Goal: Information Seeking & Learning: Learn about a topic

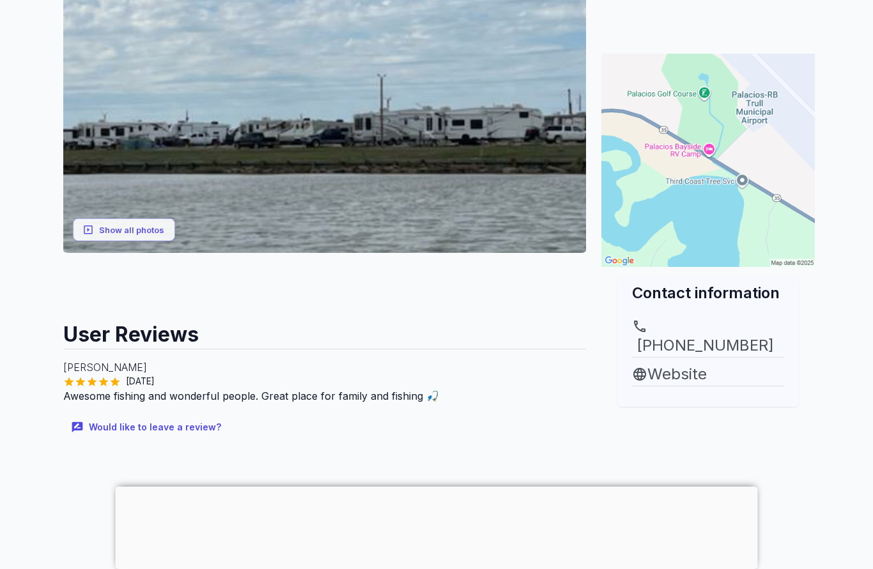
scroll to position [238, 0]
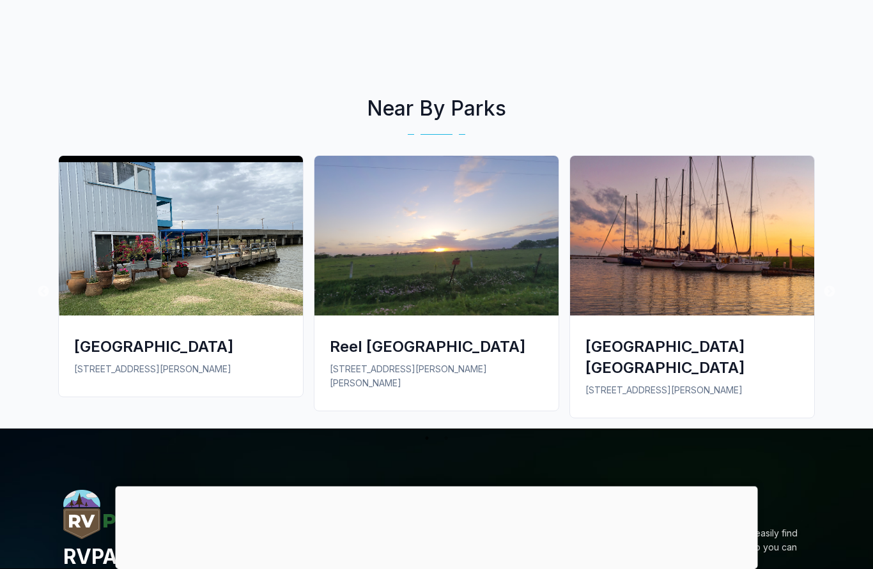
scroll to position [704, 0]
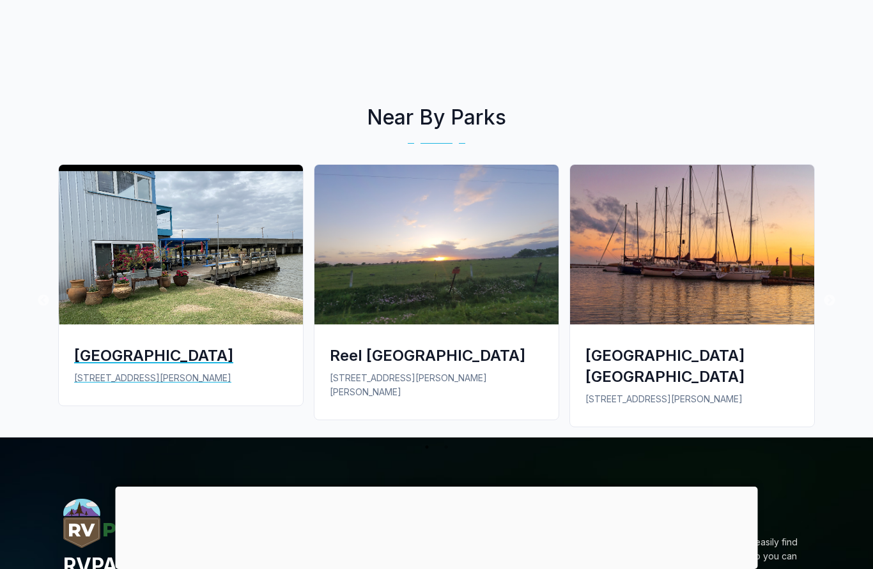
click at [102, 371] on div "[GEOGRAPHIC_DATA] [STREET_ADDRESS][PERSON_NAME]" at bounding box center [181, 365] width 244 height 81
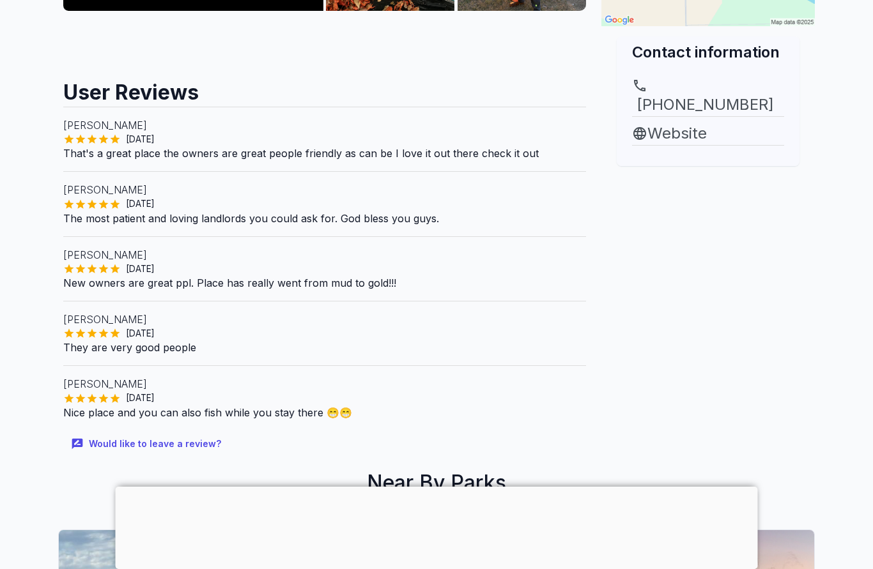
scroll to position [474, 0]
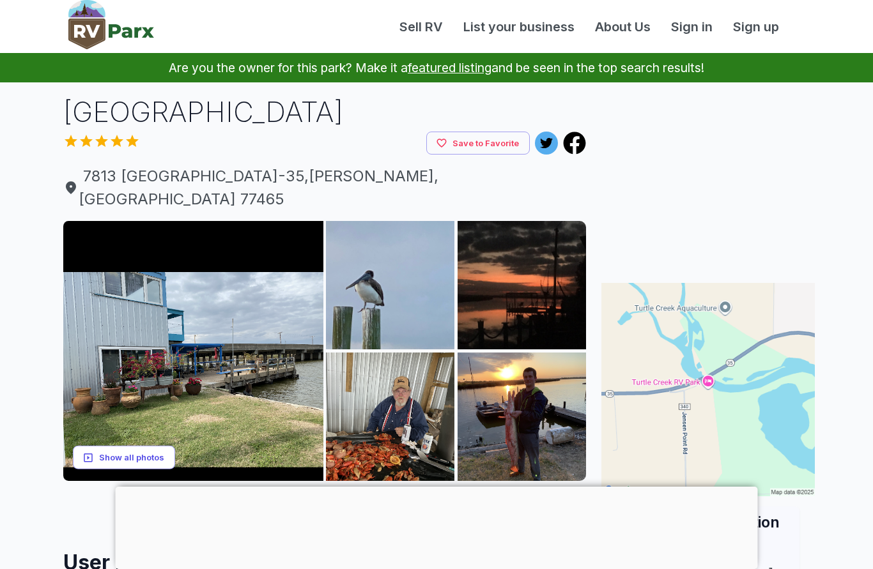
click at [109, 446] on button "Show all photos" at bounding box center [124, 458] width 102 height 24
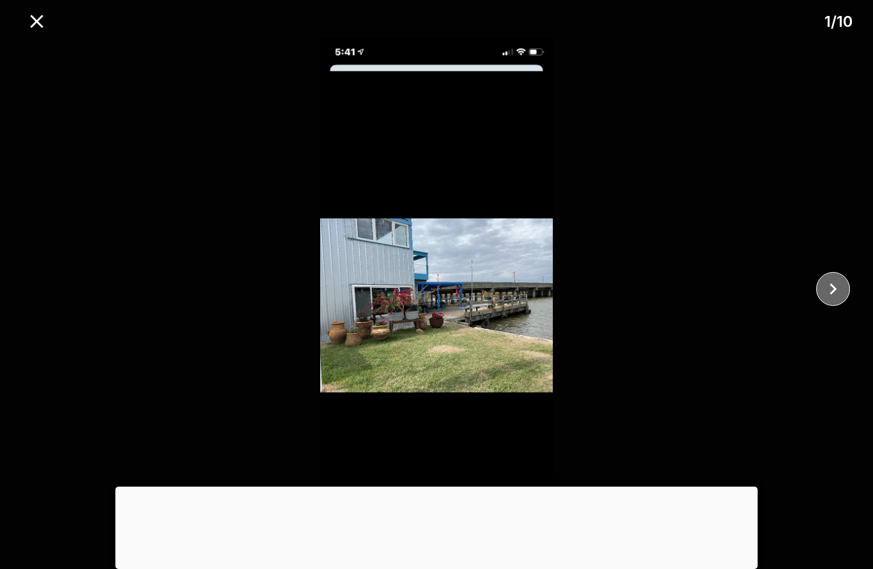
click at [836, 294] on icon "close" at bounding box center [833, 289] width 22 height 22
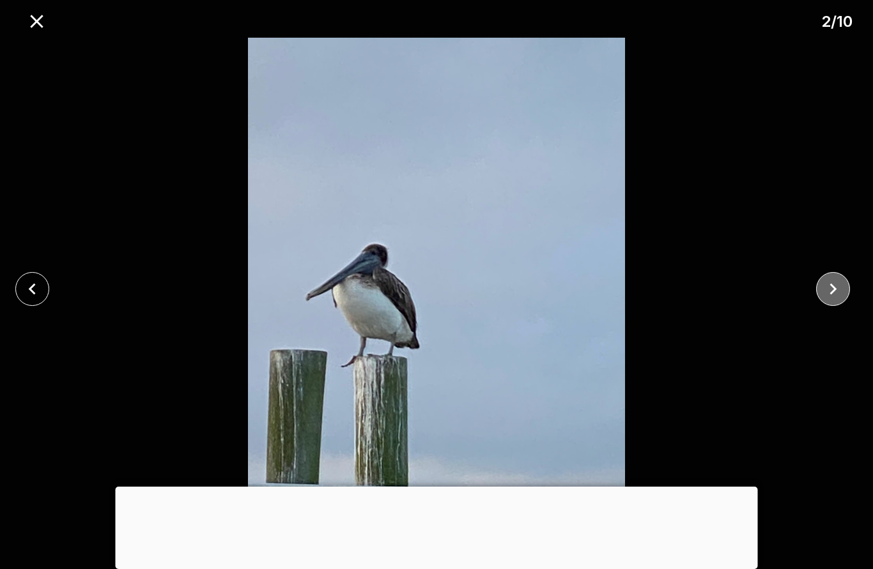
click at [837, 300] on icon "close" at bounding box center [833, 289] width 22 height 22
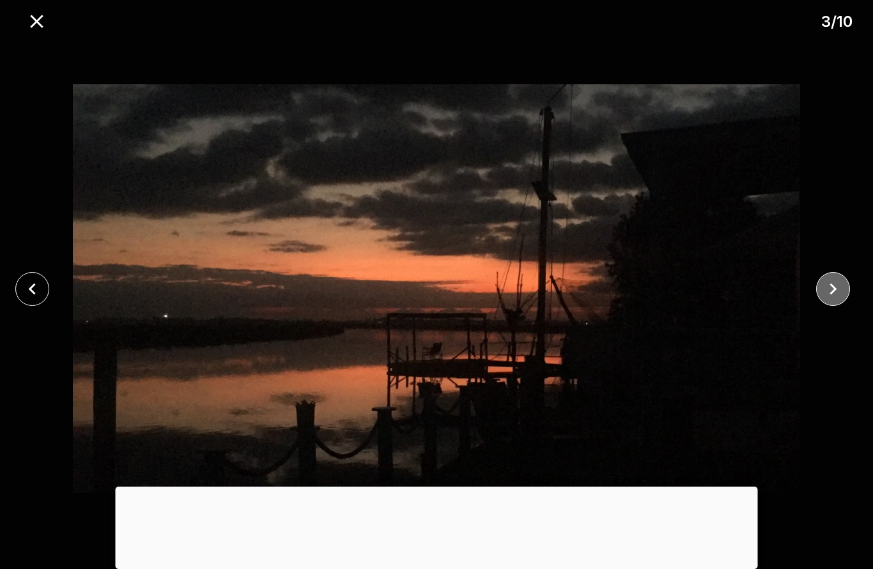
click at [835, 296] on icon "close" at bounding box center [833, 289] width 22 height 22
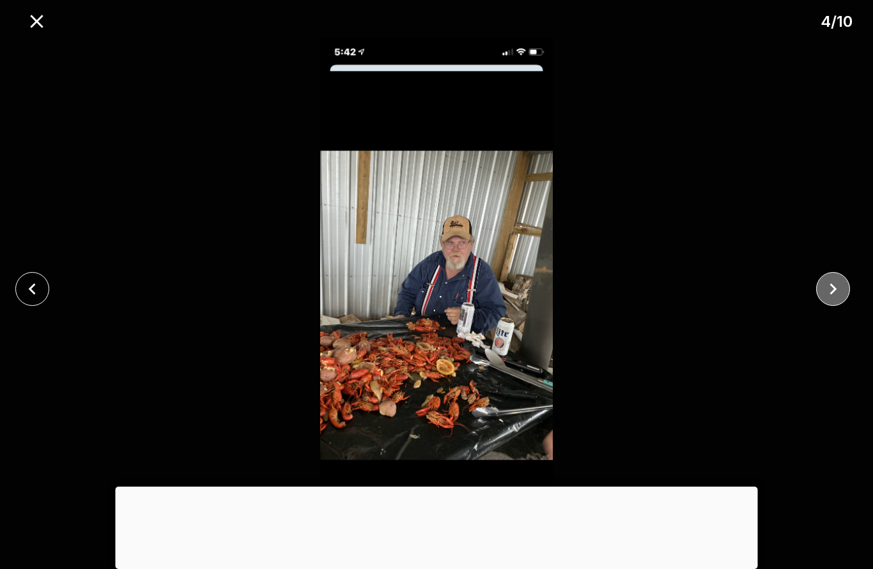
click at [835, 288] on icon "close" at bounding box center [833, 289] width 7 height 12
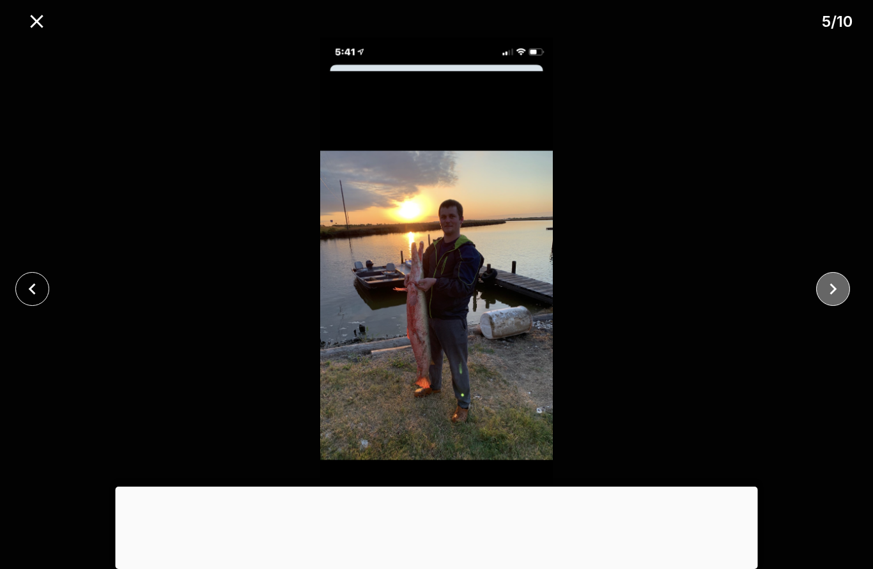
click at [827, 290] on icon "close" at bounding box center [833, 289] width 22 height 22
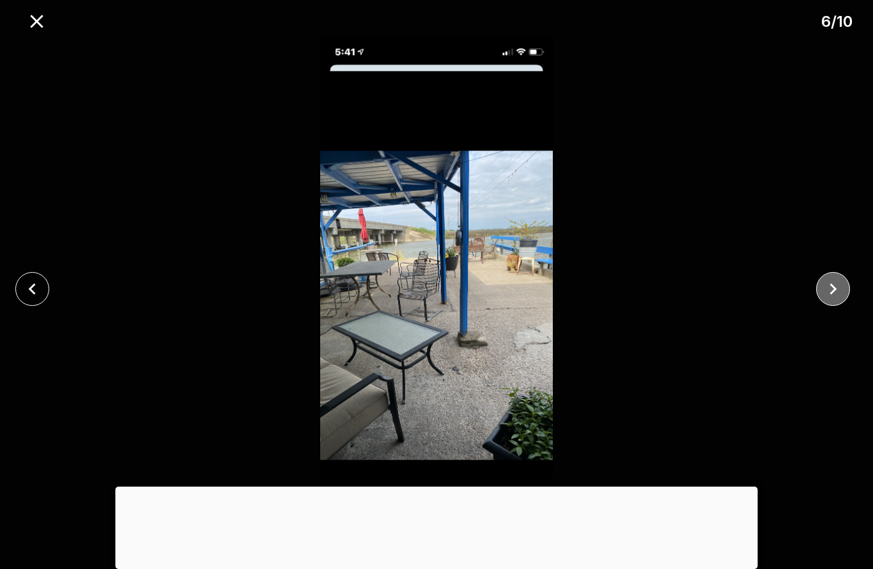
click at [829, 297] on icon "close" at bounding box center [833, 289] width 22 height 22
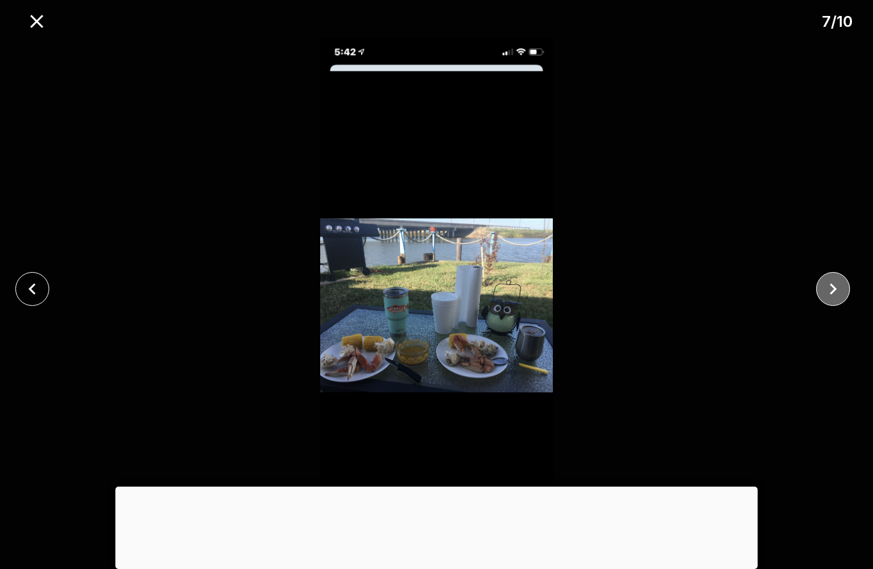
click at [828, 292] on icon "close" at bounding box center [833, 289] width 22 height 22
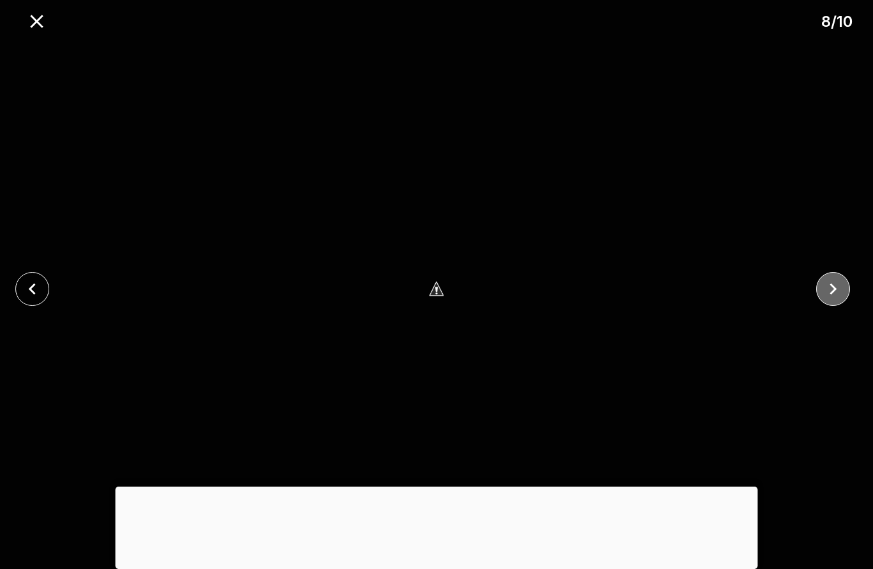
click at [840, 297] on icon "close" at bounding box center [833, 289] width 22 height 22
click at [837, 290] on icon "close" at bounding box center [833, 289] width 22 height 22
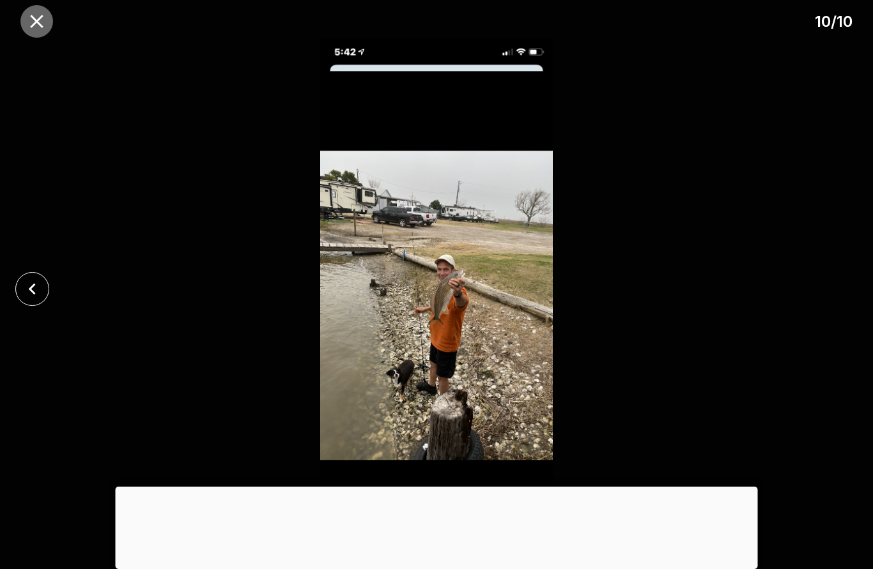
click at [47, 33] on button "close" at bounding box center [36, 21] width 33 height 33
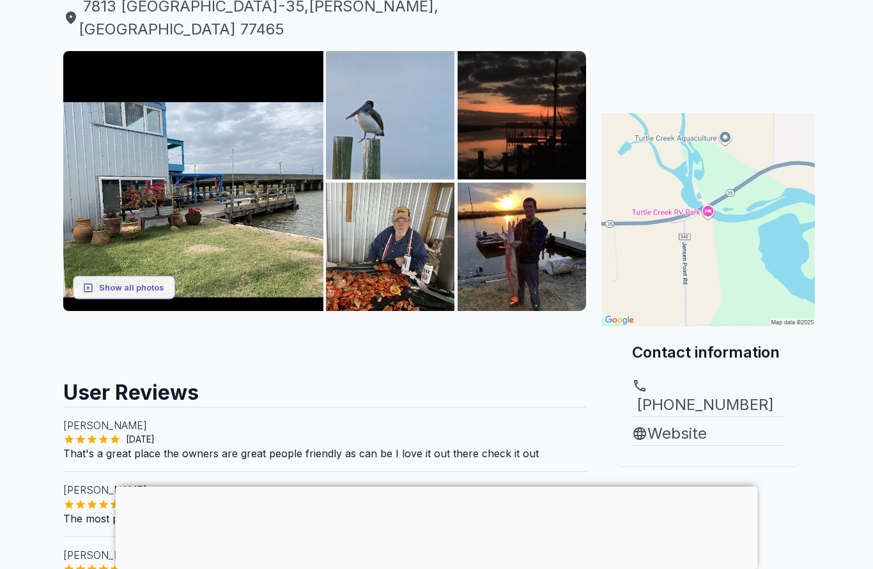
scroll to position [226, 0]
